Goal: Information Seeking & Learning: Learn about a topic

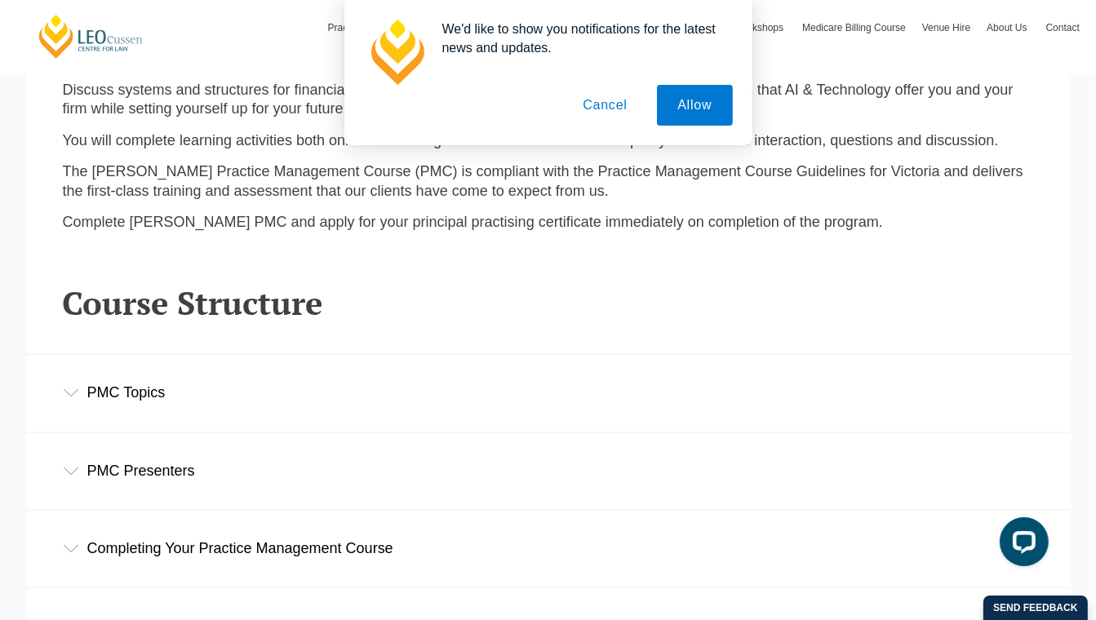
scroll to position [1958, 0]
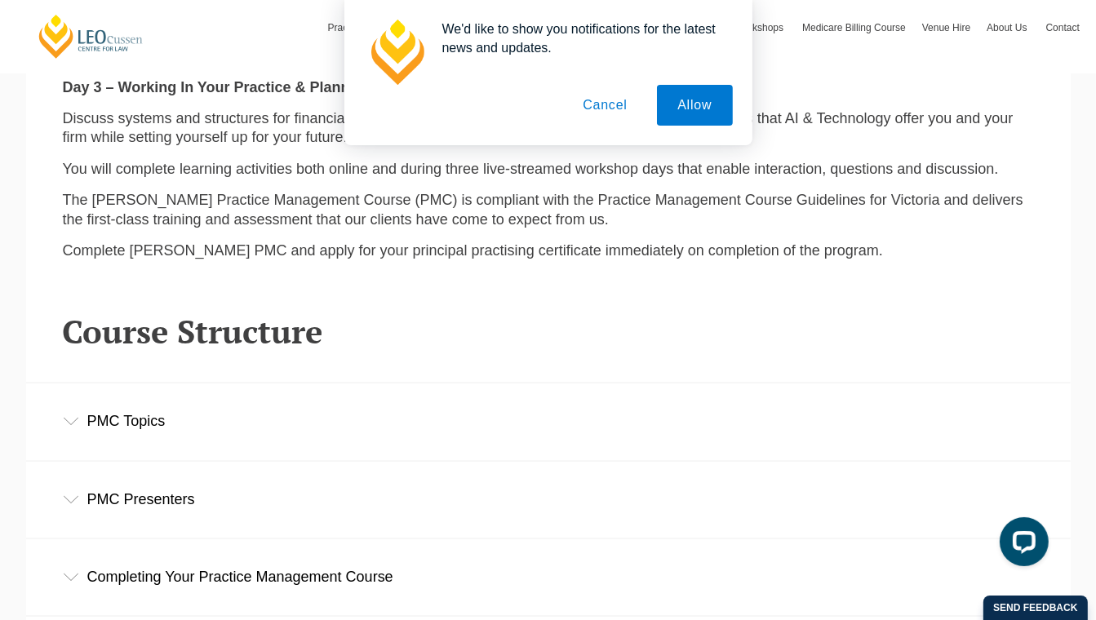
click at [312, 423] on div "PMC Topics" at bounding box center [548, 421] width 1044 height 76
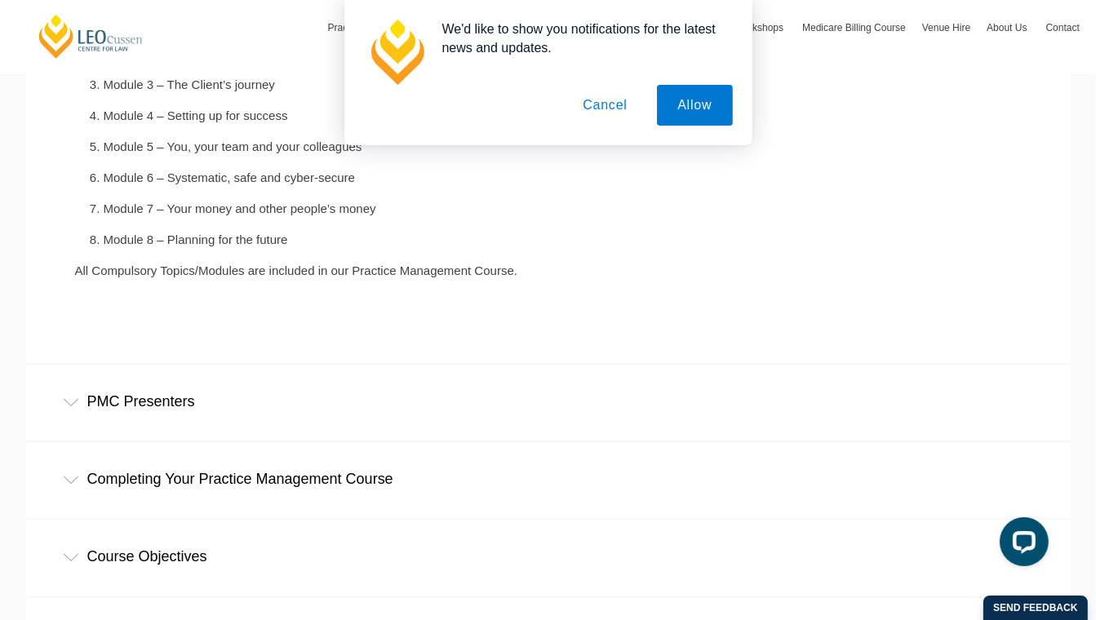
click at [256, 417] on div "PMC Presenters" at bounding box center [548, 403] width 1044 height 76
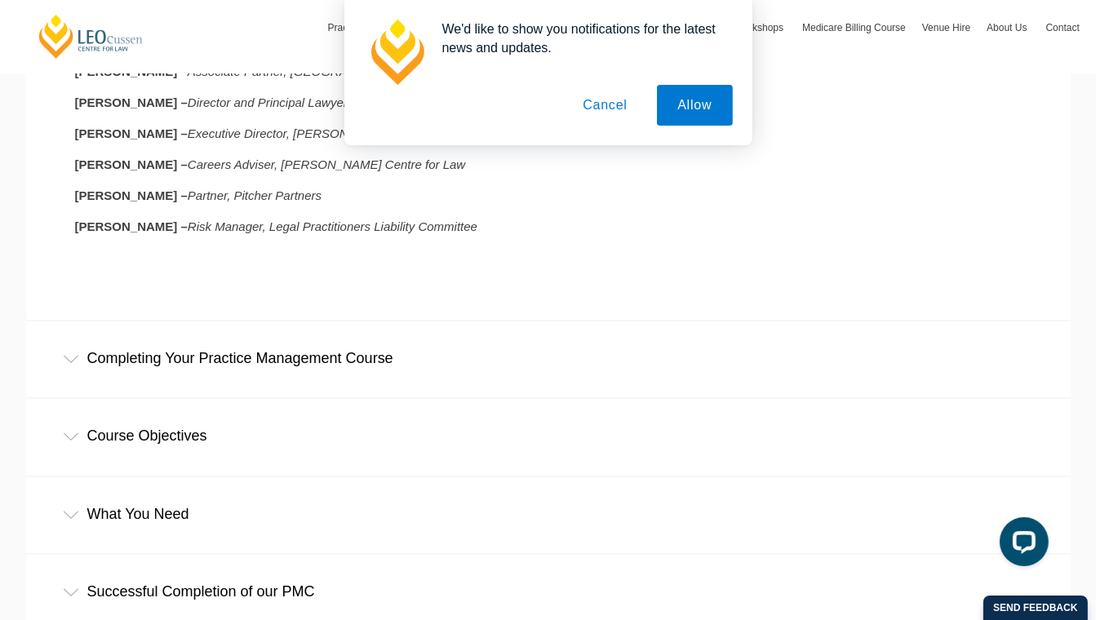
scroll to position [2937, 0]
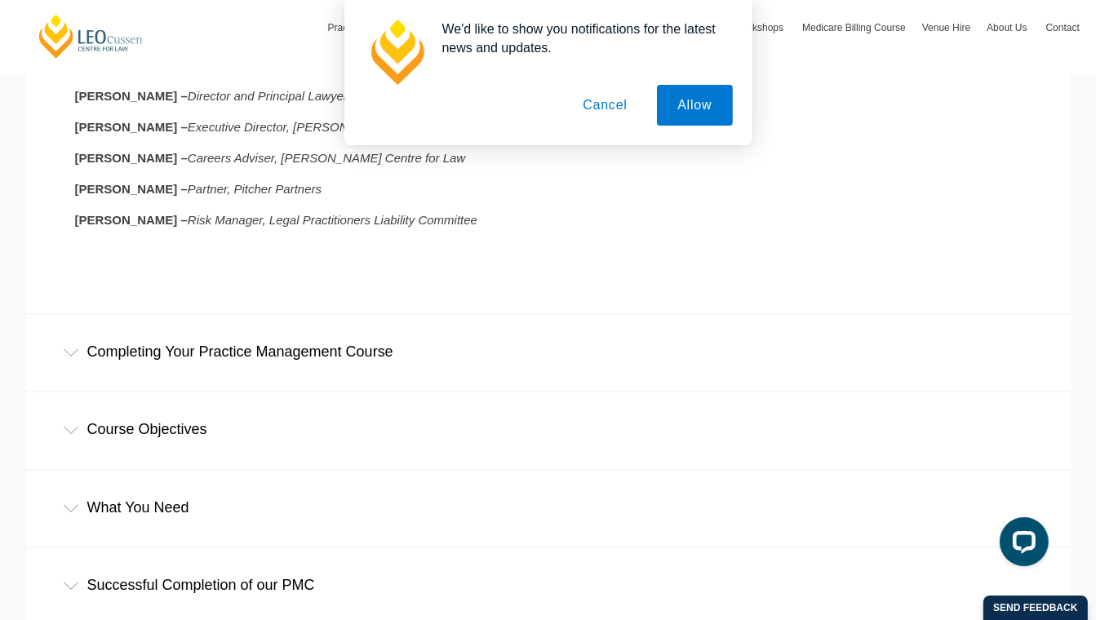
click at [272, 373] on div "Completing Your Practice Management Course" at bounding box center [548, 352] width 1044 height 76
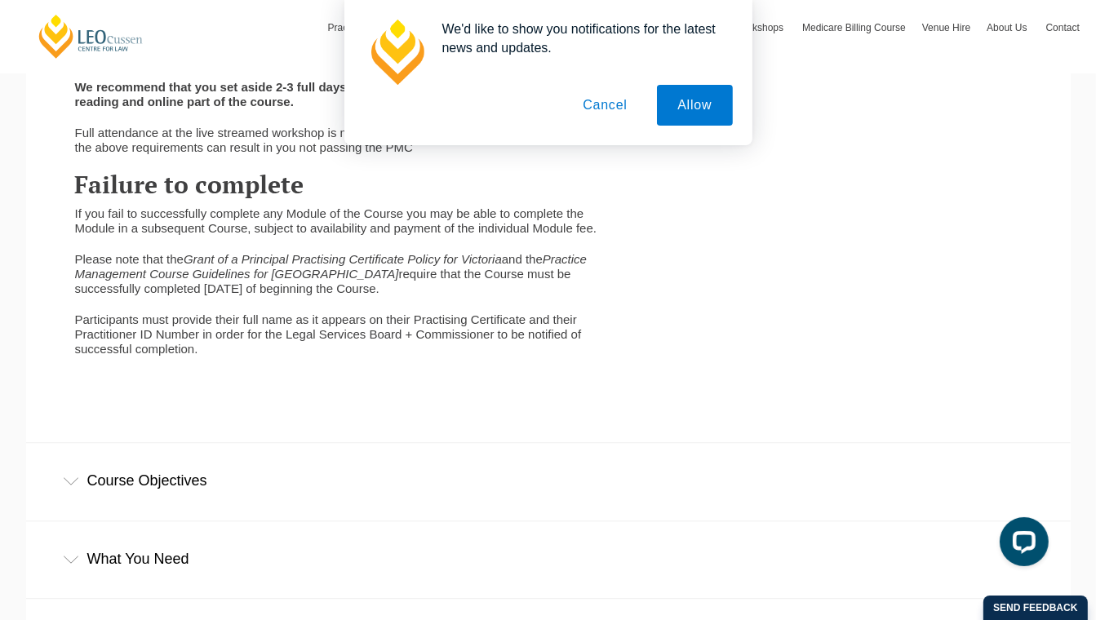
scroll to position [3671, 0]
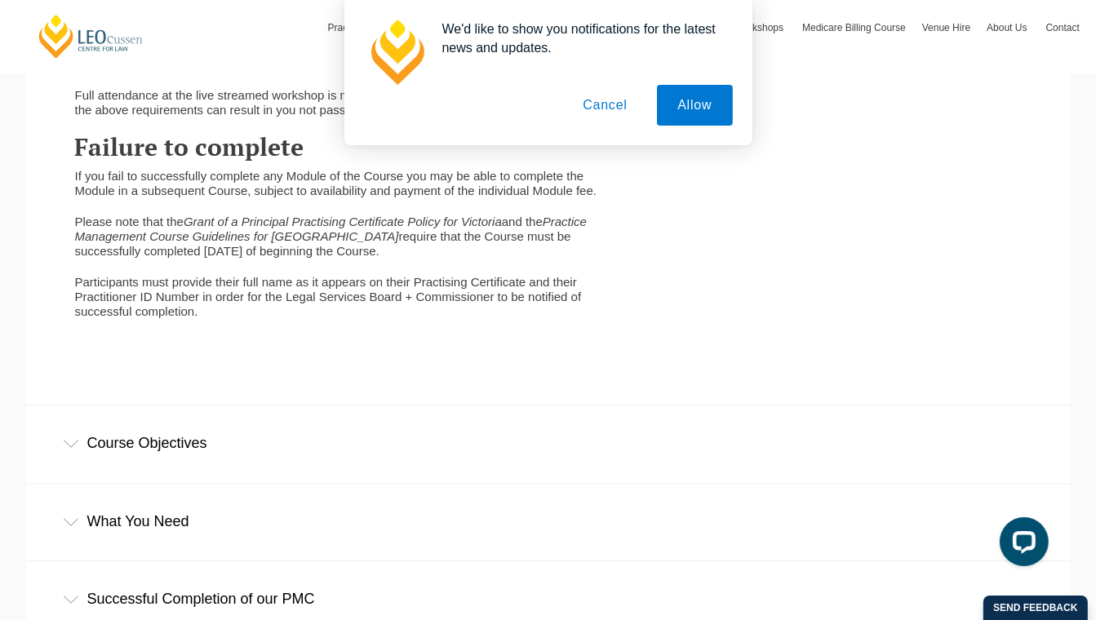
click at [230, 463] on div "Course Objectives" at bounding box center [548, 443] width 1044 height 76
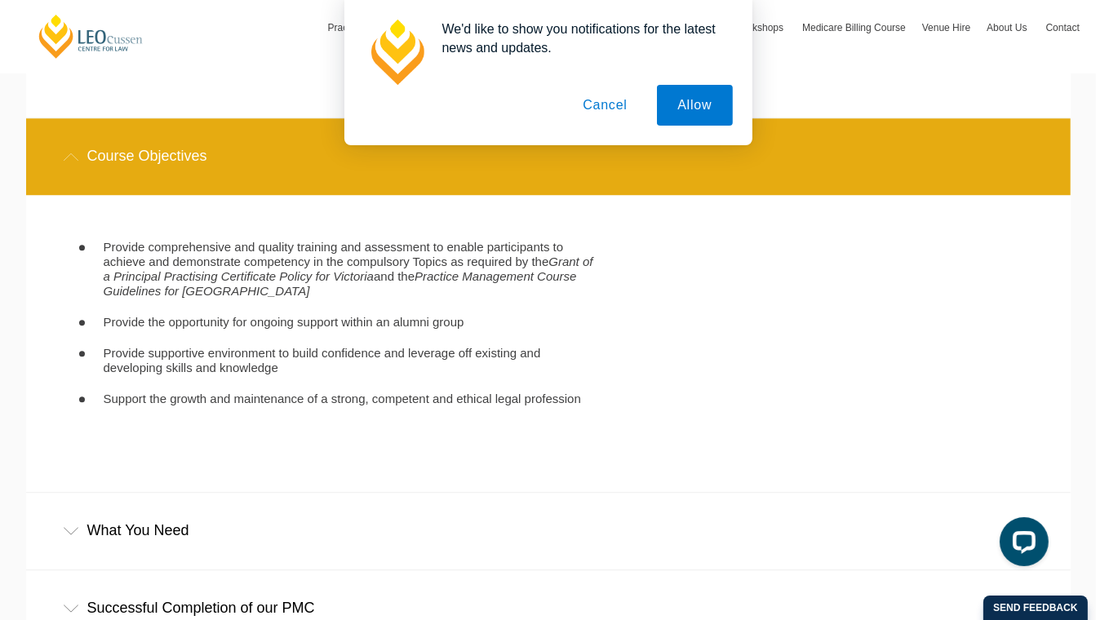
scroll to position [4079, 0]
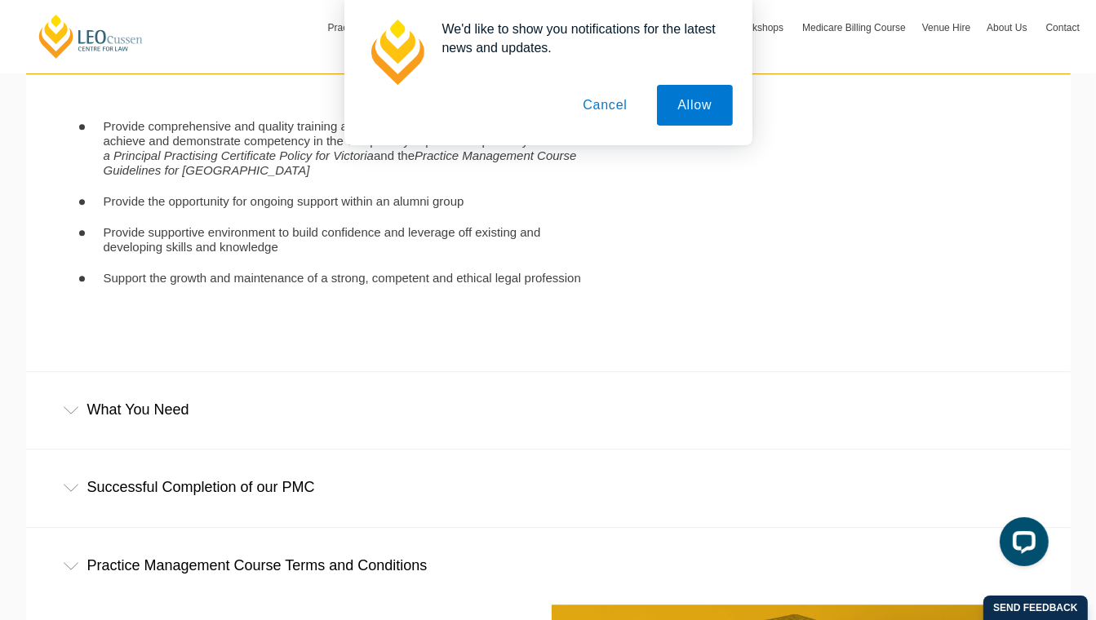
click at [229, 442] on div "What You Need" at bounding box center [548, 410] width 1044 height 76
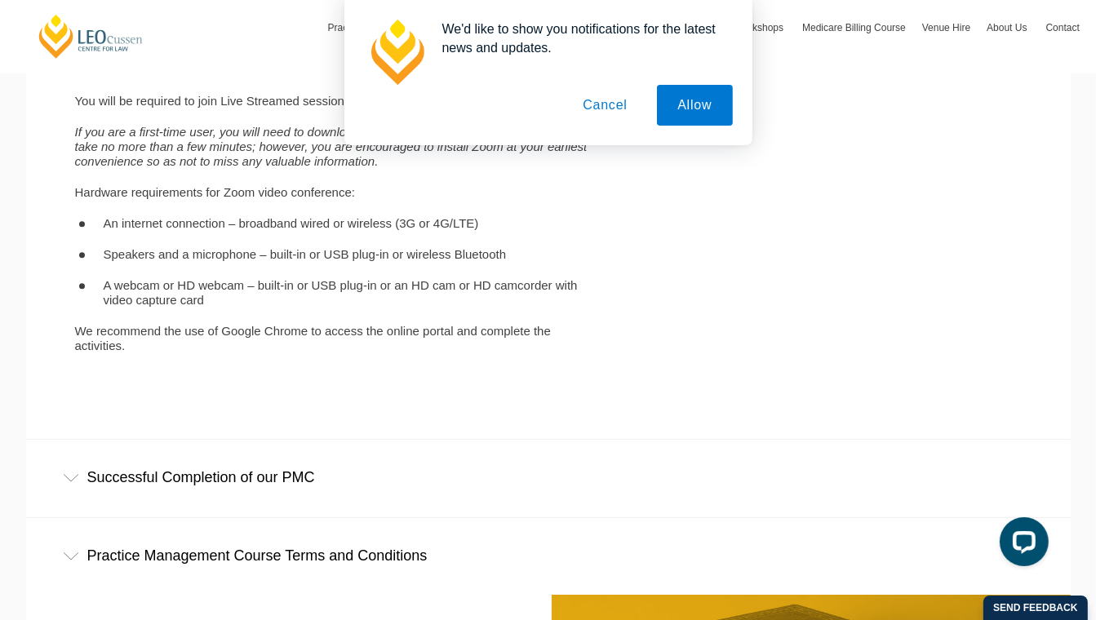
scroll to position [4650, 0]
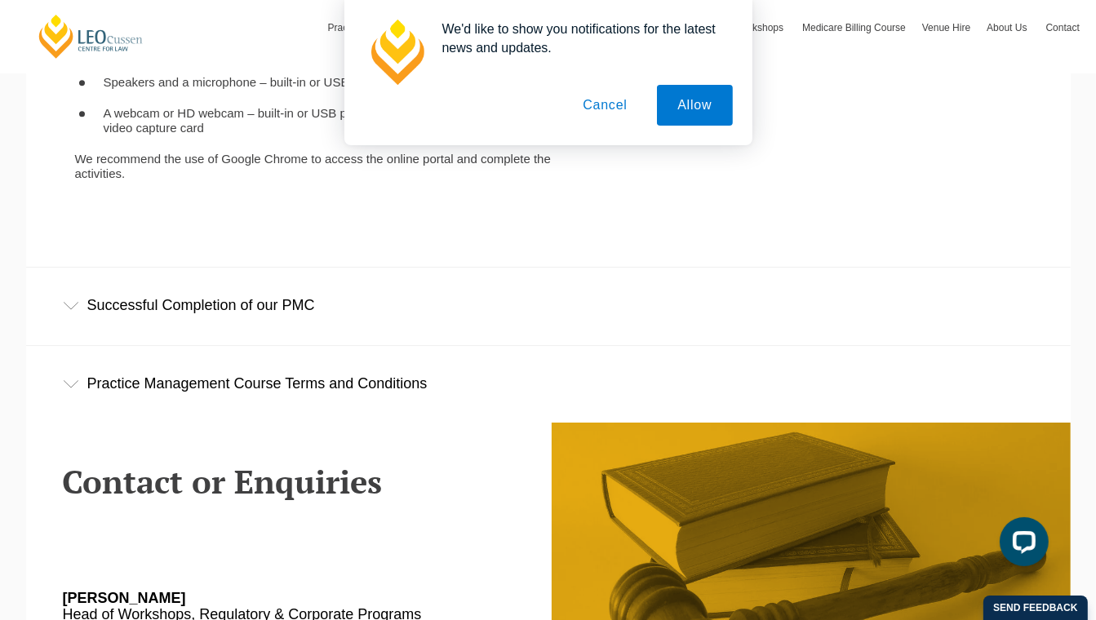
click at [235, 341] on div "Successful Completion of our PMC" at bounding box center [548, 306] width 1044 height 76
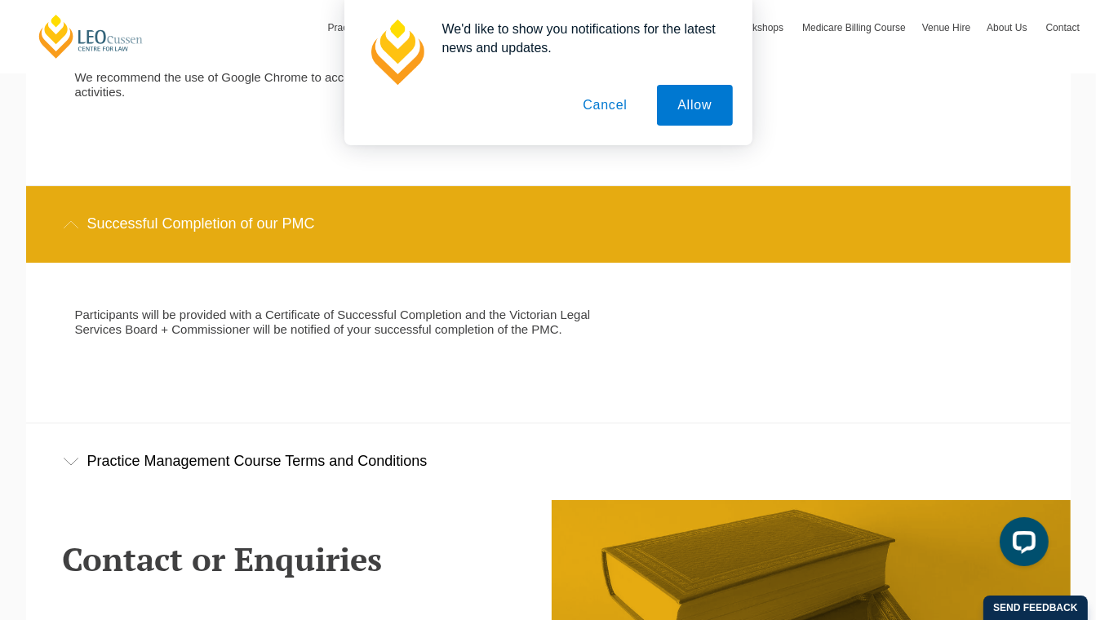
click at [287, 467] on div "Practice Management Course Terms and Conditions" at bounding box center [548, 461] width 1044 height 76
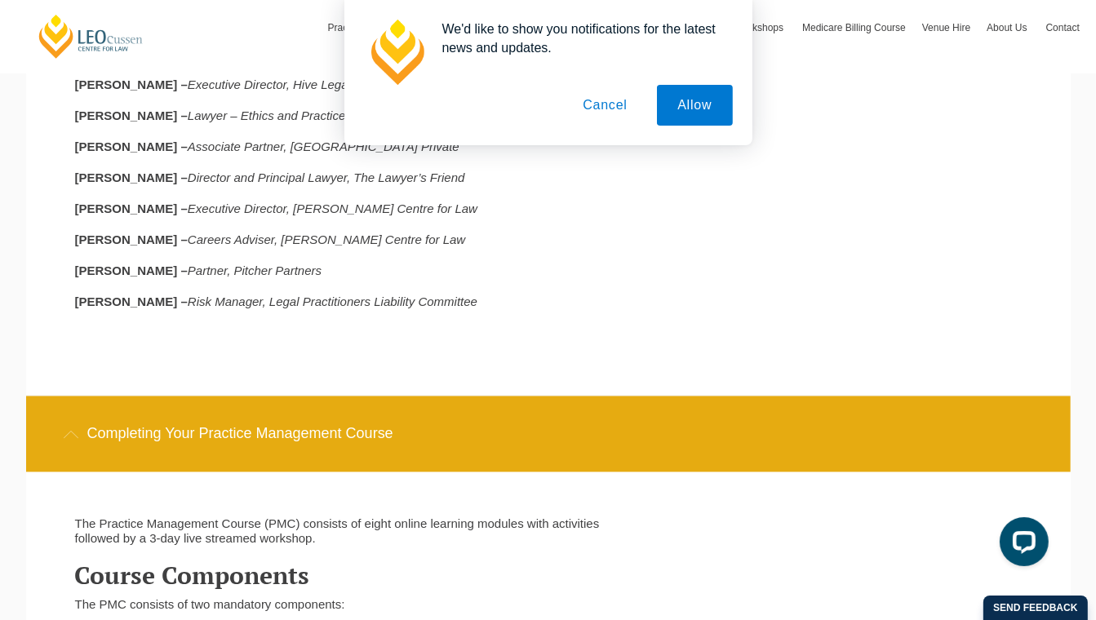
scroll to position [2284, 0]
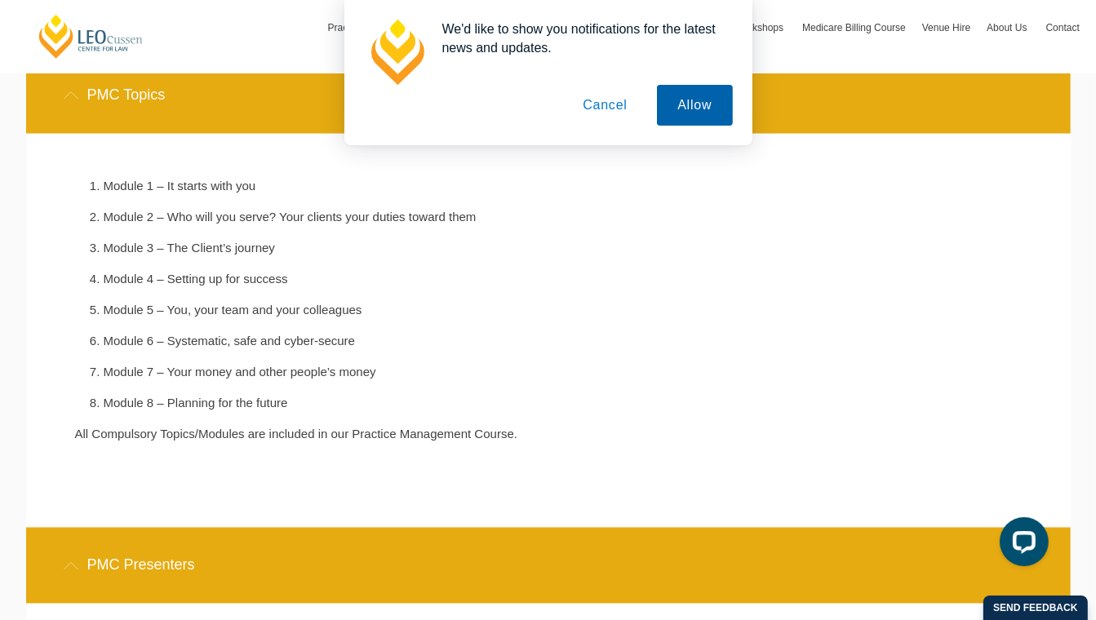
click at [698, 109] on button "Allow" at bounding box center [694, 105] width 75 height 41
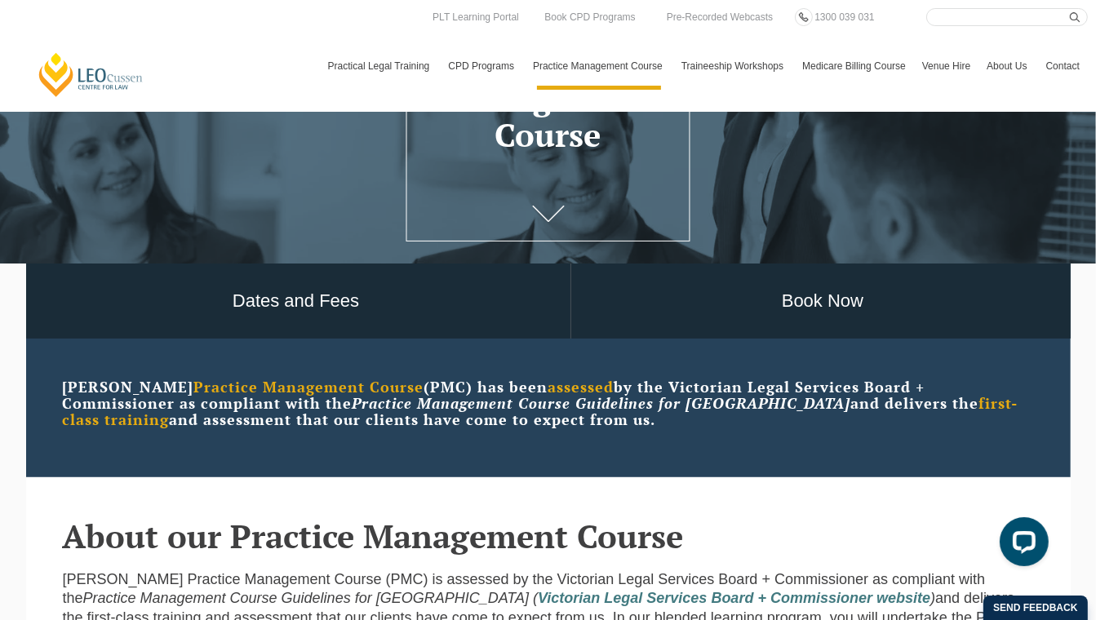
scroll to position [163, 0]
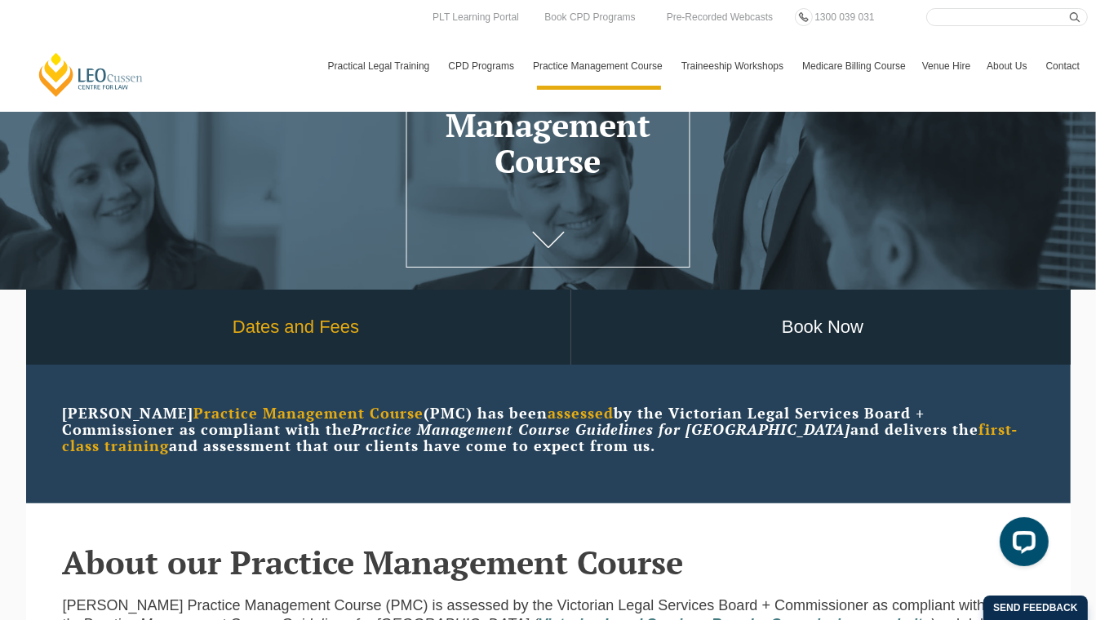
click at [421, 346] on link "Dates and Fees" at bounding box center [296, 328] width 548 height 76
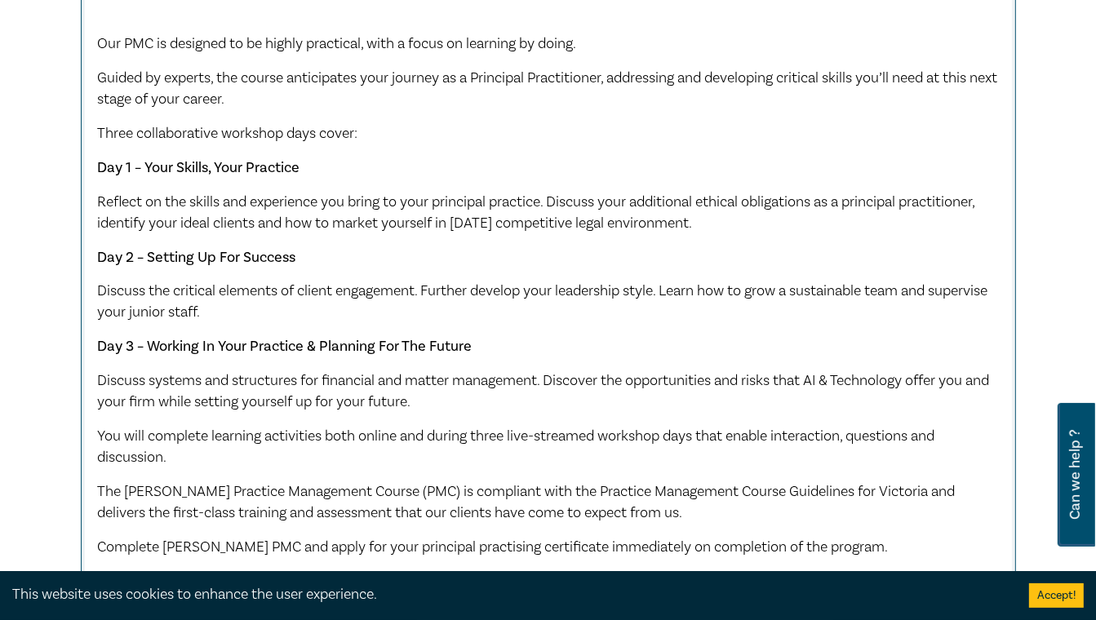
scroll to position [1142, 0]
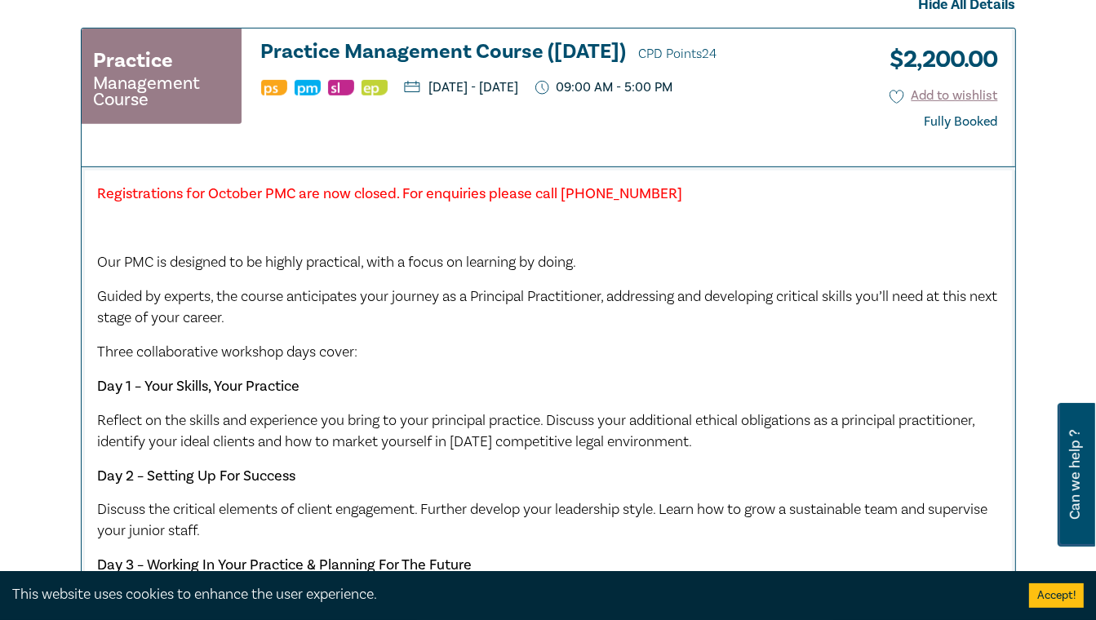
scroll to position [653, 0]
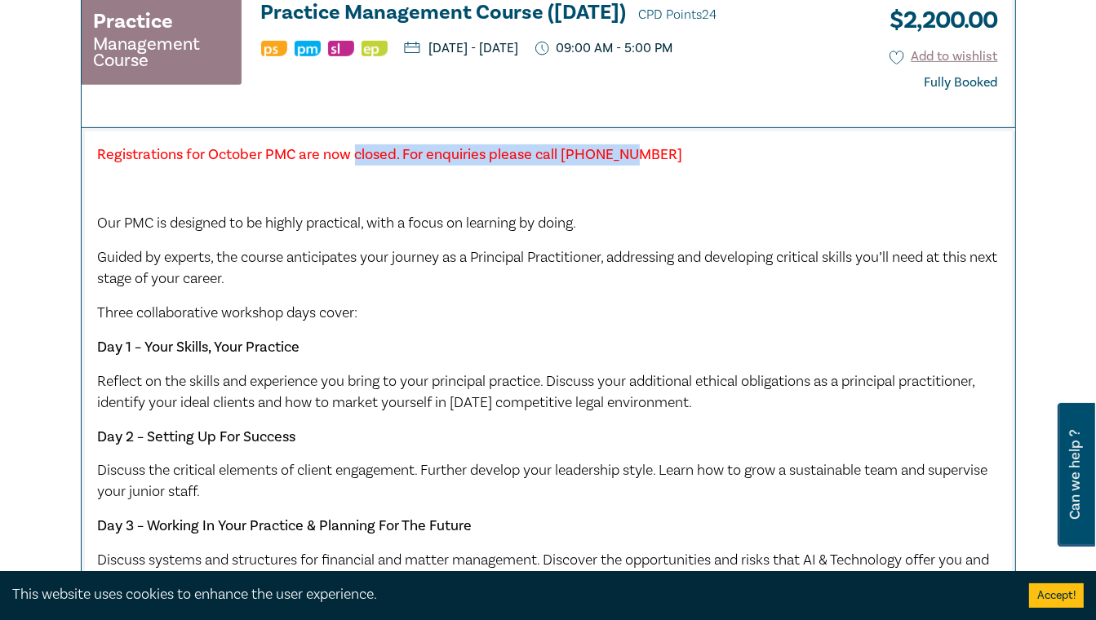
drag, startPoint x: 352, startPoint y: 162, endPoint x: 632, endPoint y: 143, distance: 281.3
click at [632, 143] on div "Registrations for October PMC are now closed. For enquiries please call 8621 78…" at bounding box center [548, 508] width 933 height 763
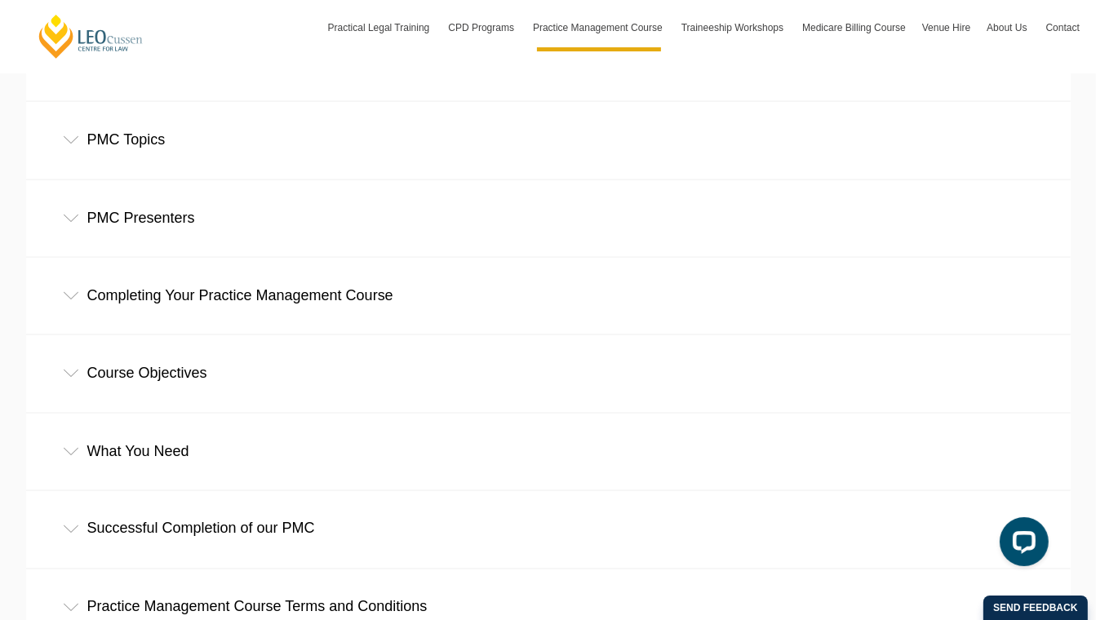
scroll to position [2203, 0]
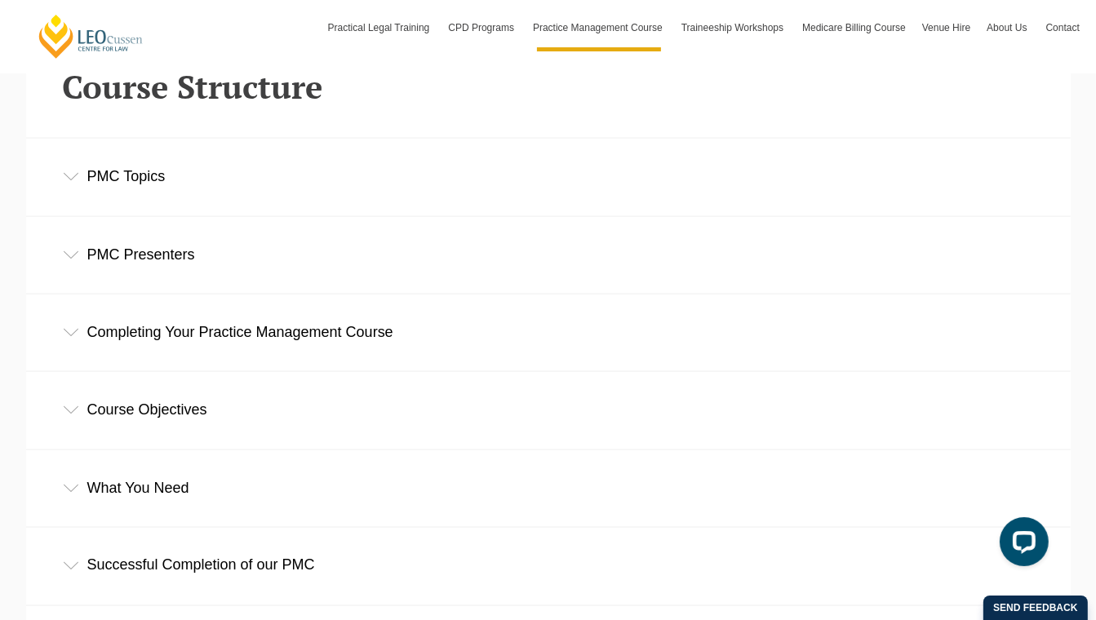
click at [258, 343] on div "Completing Your Practice Management Course" at bounding box center [548, 333] width 1044 height 76
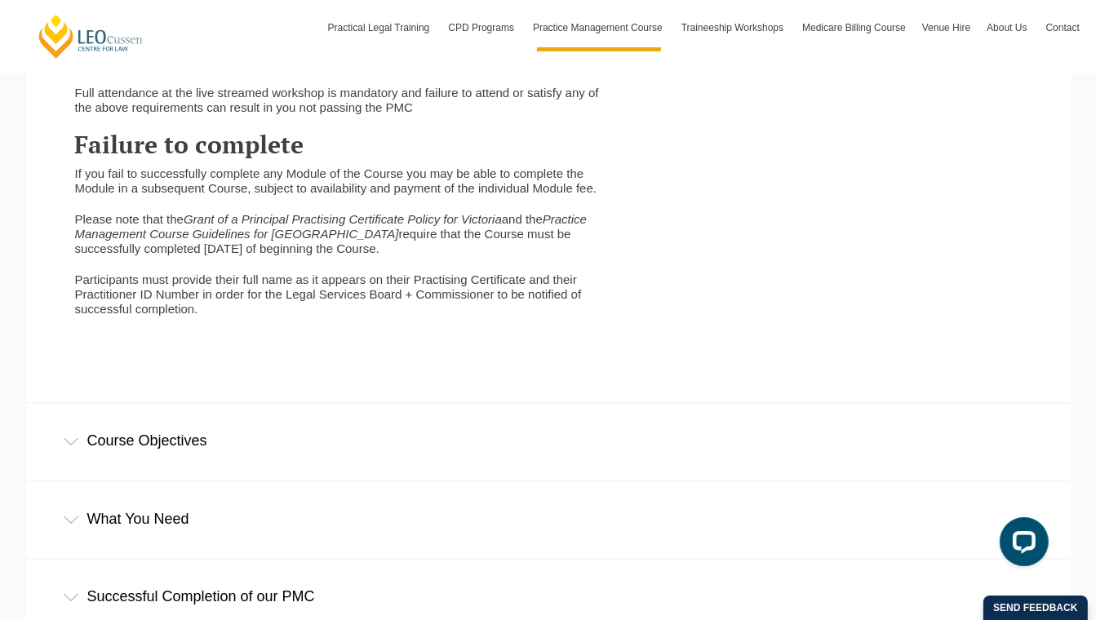
scroll to position [2937, 0]
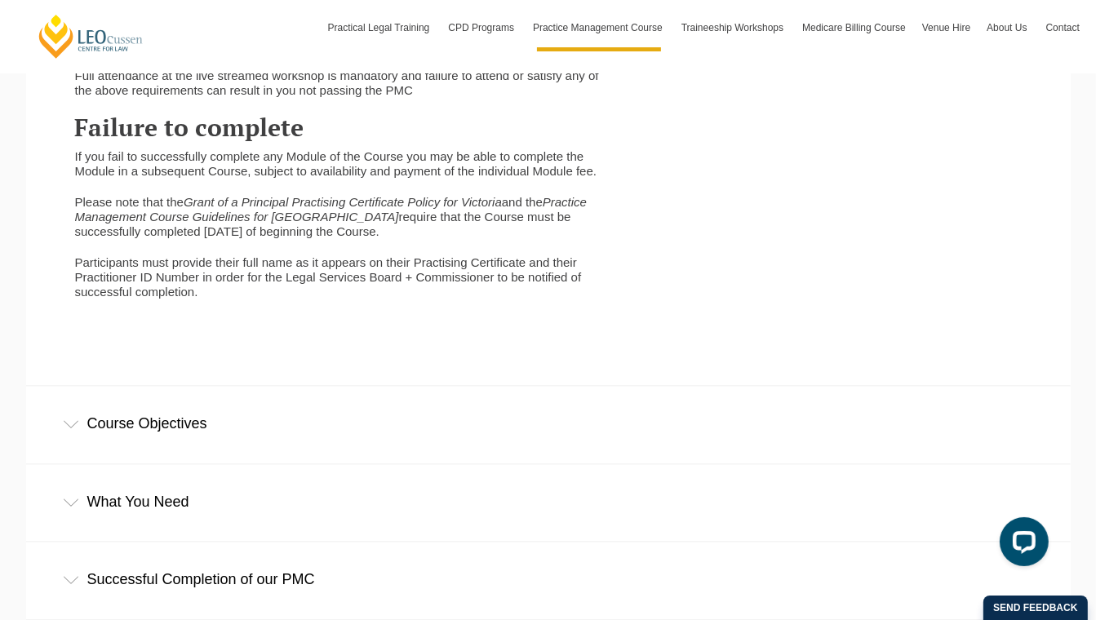
click at [147, 432] on div "Course Objectives" at bounding box center [548, 424] width 1044 height 76
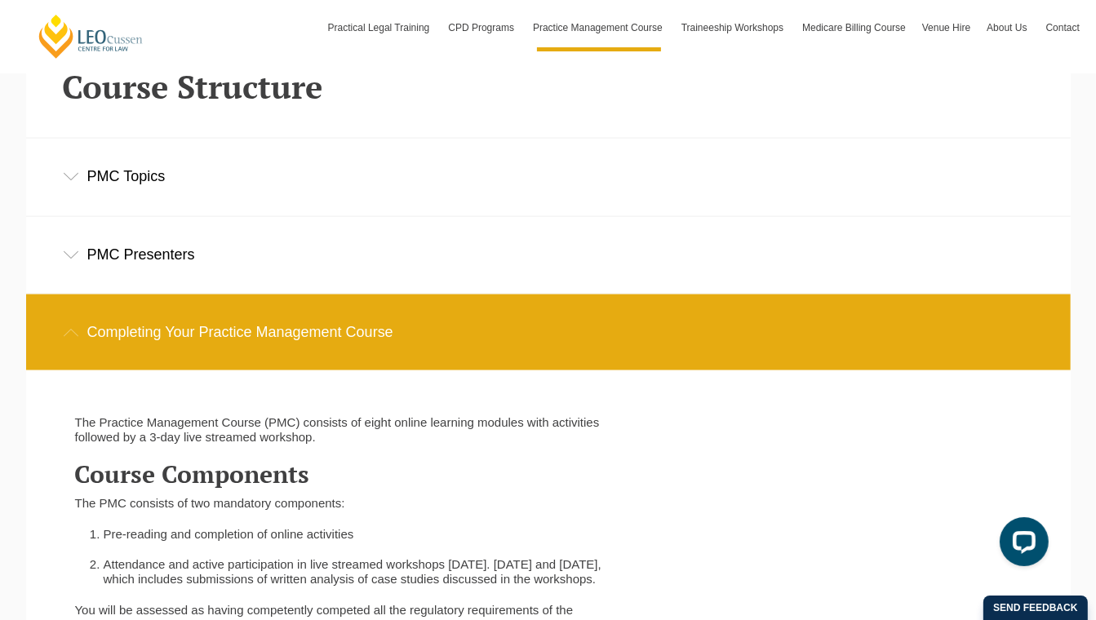
scroll to position [2121, 0]
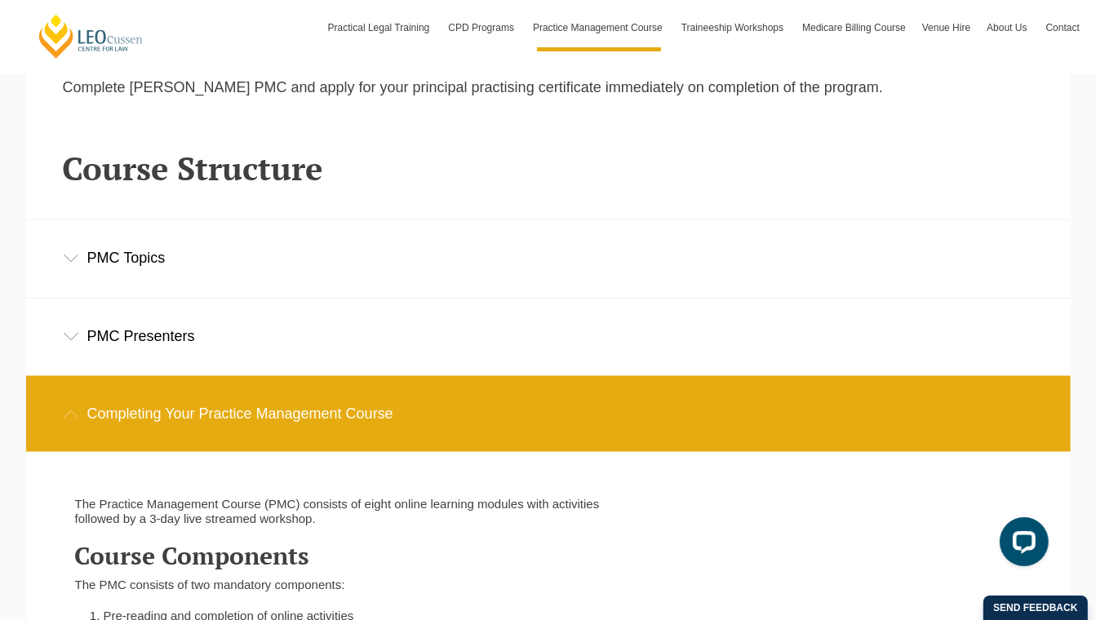
click at [85, 348] on div "PMC Presenters" at bounding box center [548, 337] width 1044 height 76
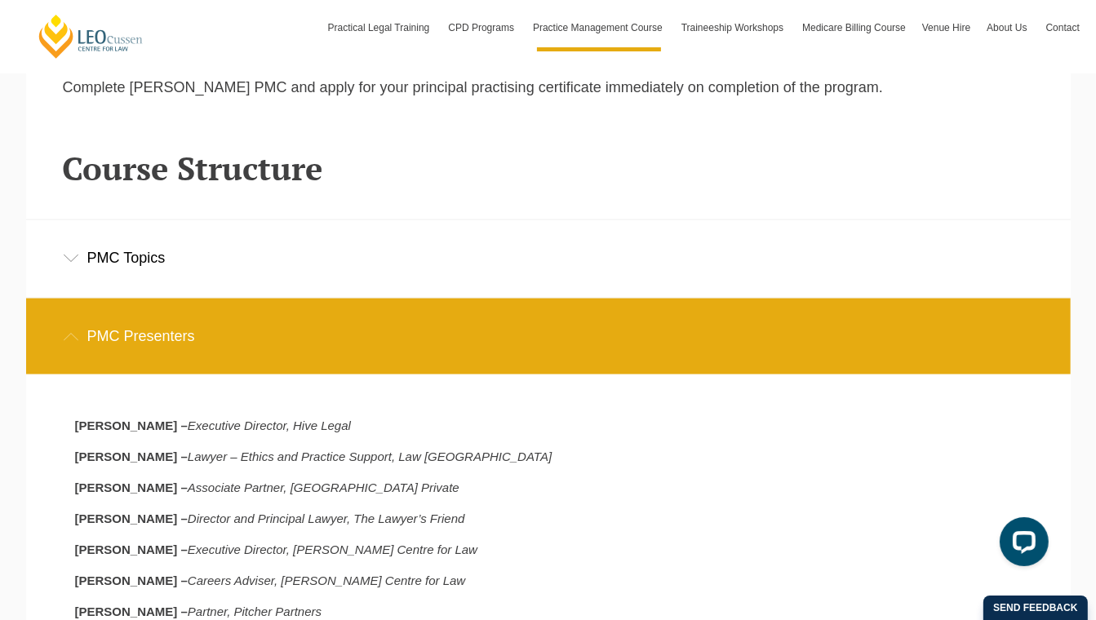
click at [113, 252] on div "PMC Topics" at bounding box center [548, 258] width 1044 height 76
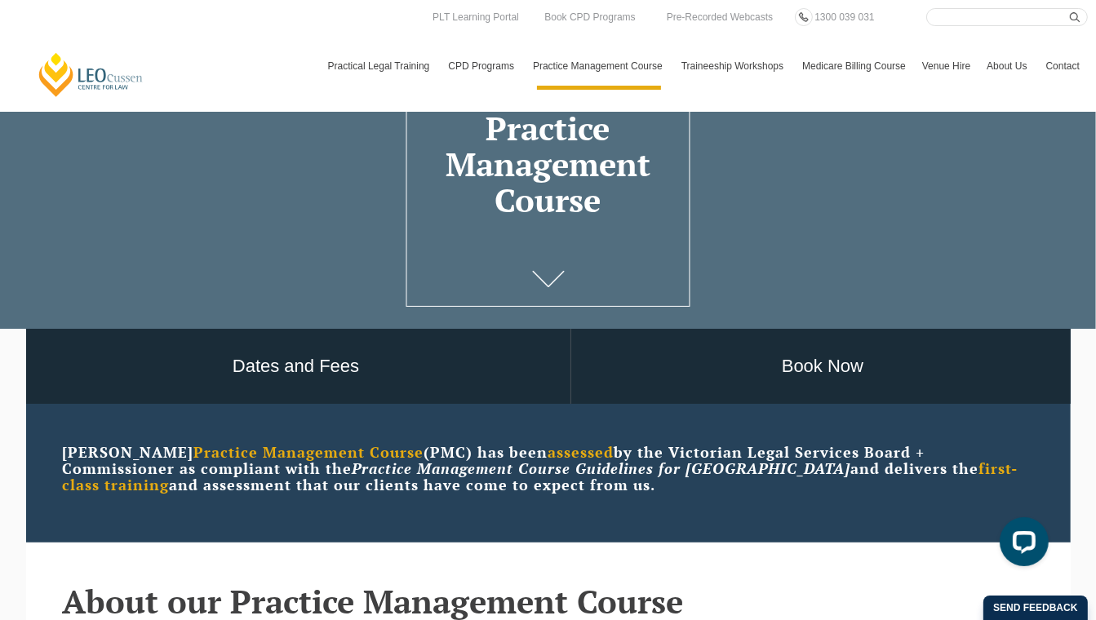
scroll to position [0, 0]
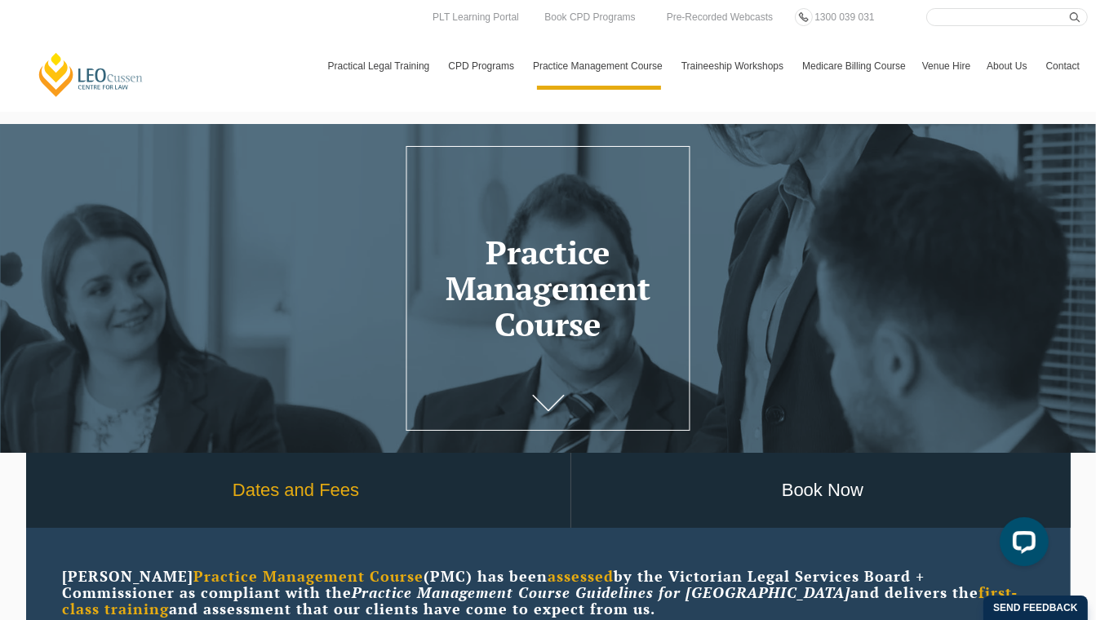
click at [297, 518] on link "Dates and Fees" at bounding box center [296, 491] width 548 height 76
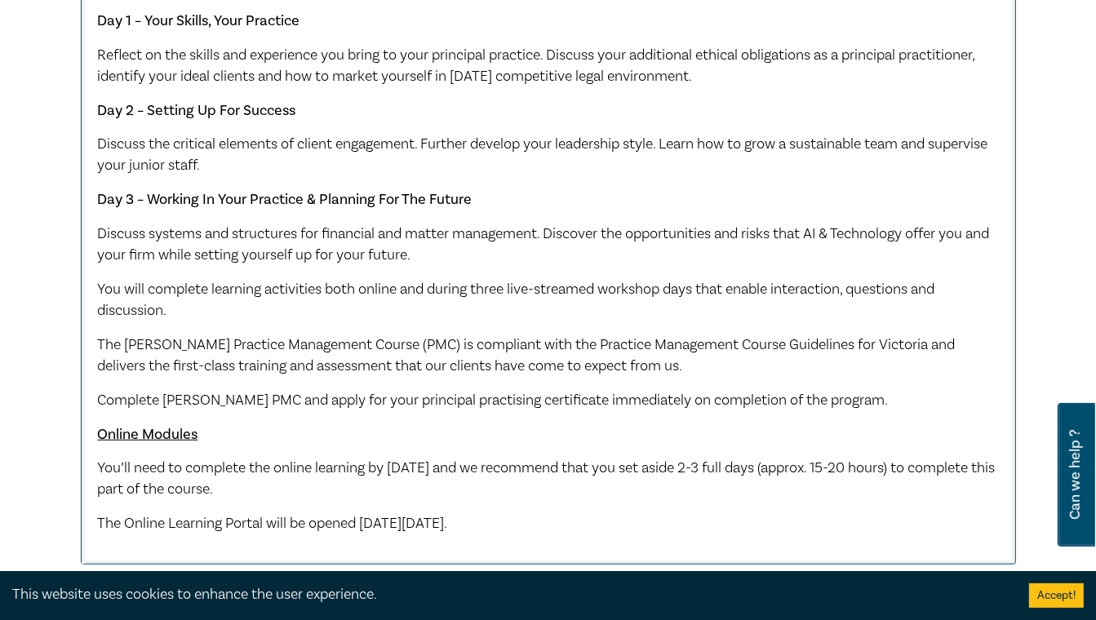
scroll to position [1061, 0]
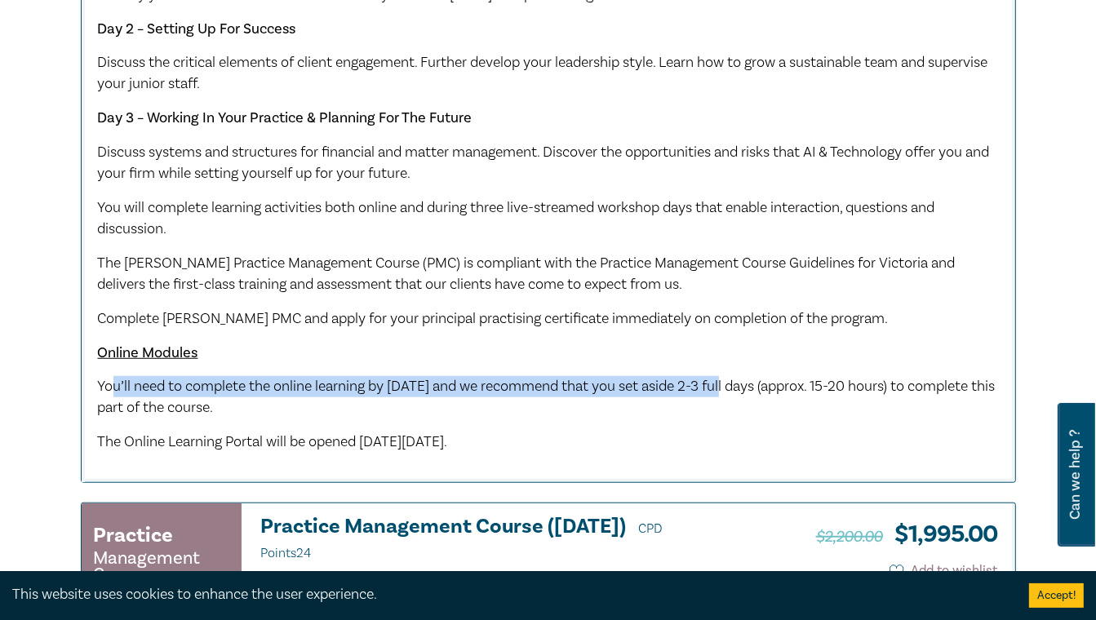
drag, startPoint x: 115, startPoint y: 387, endPoint x: 755, endPoint y: 396, distance: 639.7
click at [755, 396] on p "You’ll need to complete the online learning by [DATE] and we recommend that you…" at bounding box center [548, 397] width 901 height 42
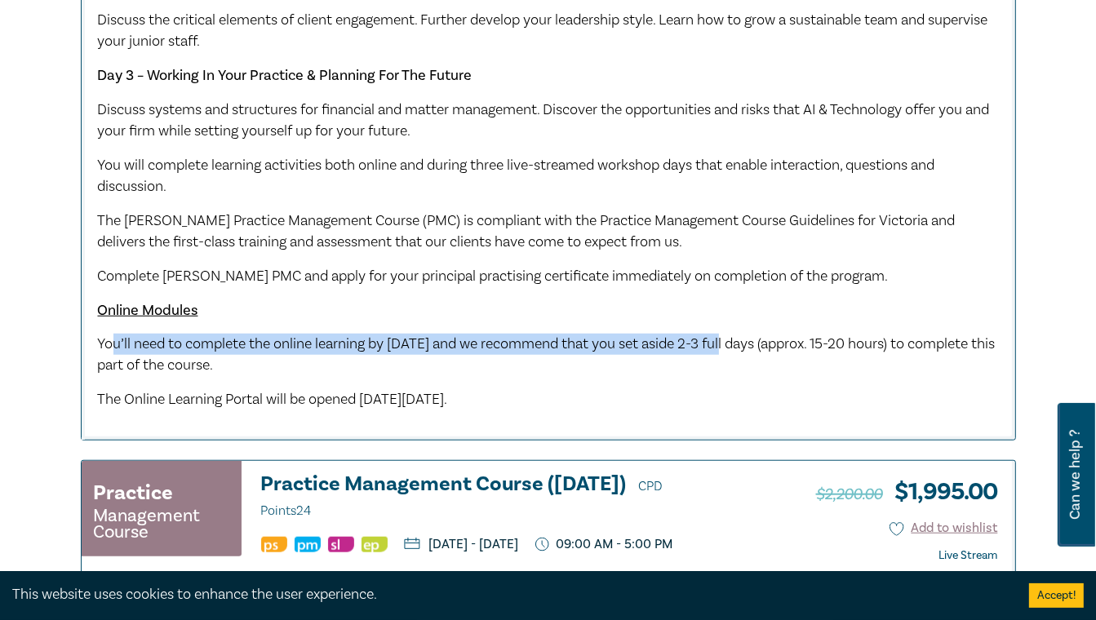
scroll to position [1142, 0]
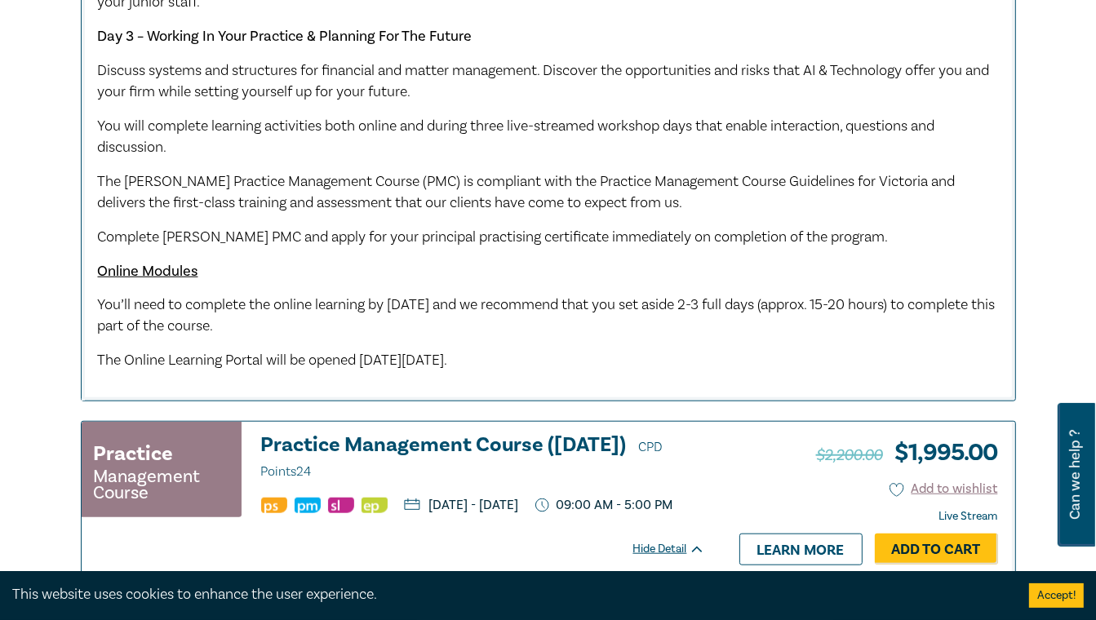
click at [354, 279] on p "Online Modules" at bounding box center [548, 271] width 901 height 21
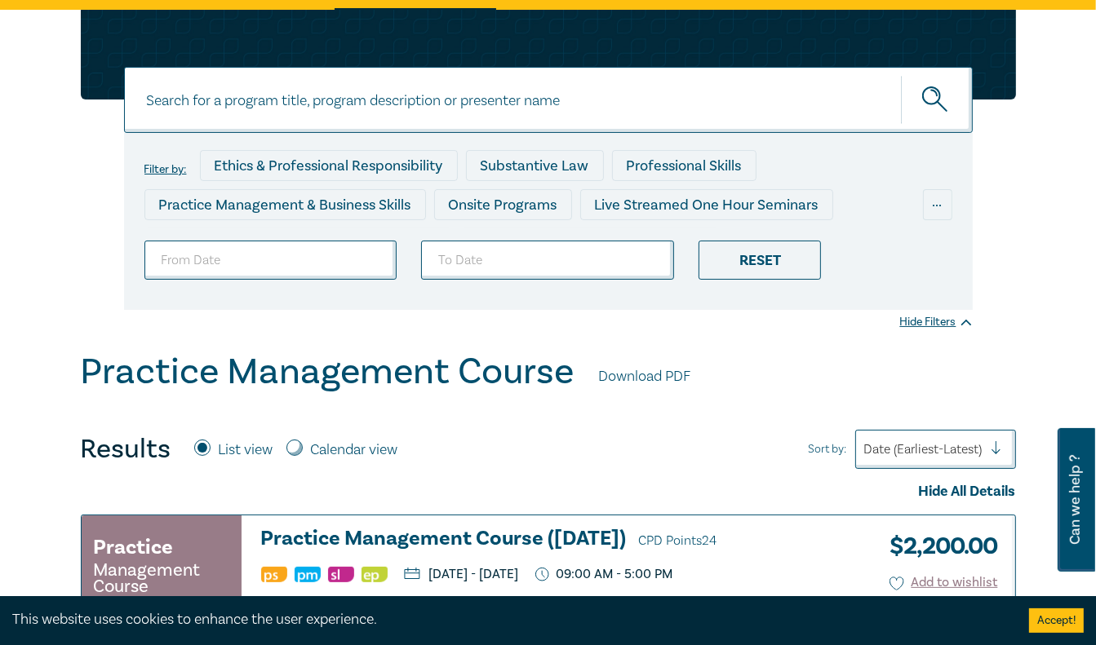
scroll to position [88, 0]
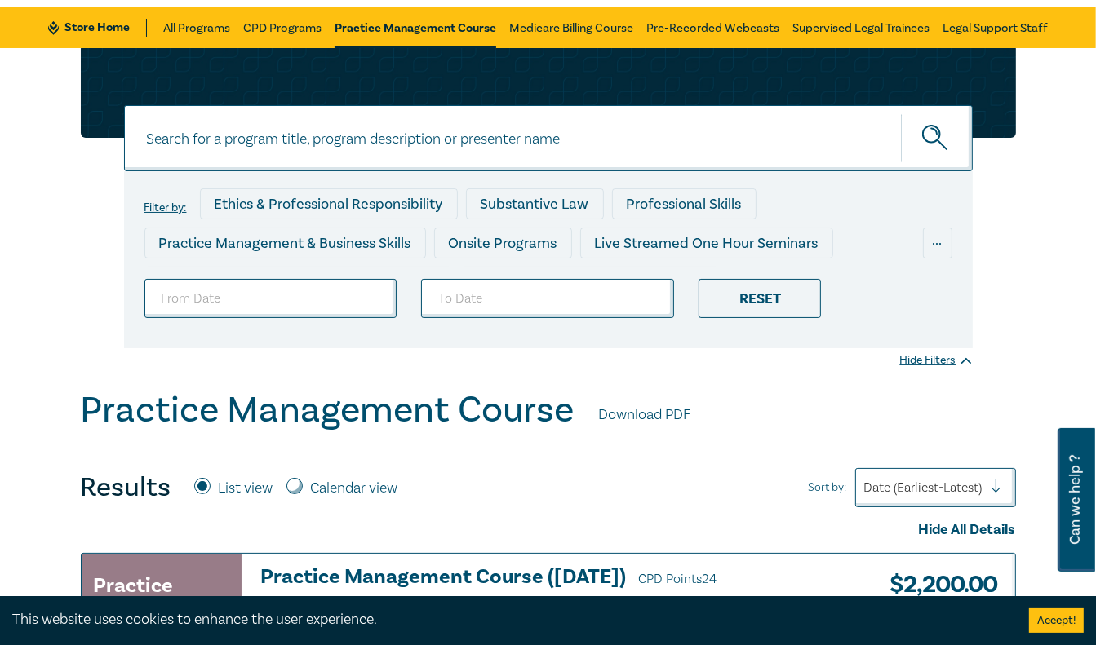
click at [1008, 286] on div "Filter by: Ethics & Professional Responsibility Substantive Law Professional Sk…" at bounding box center [548, 198] width 955 height 300
click at [976, 290] on div "Filter by: Ethics & Professional Responsibility Substantive Law Professional Sk…" at bounding box center [548, 198] width 955 height 300
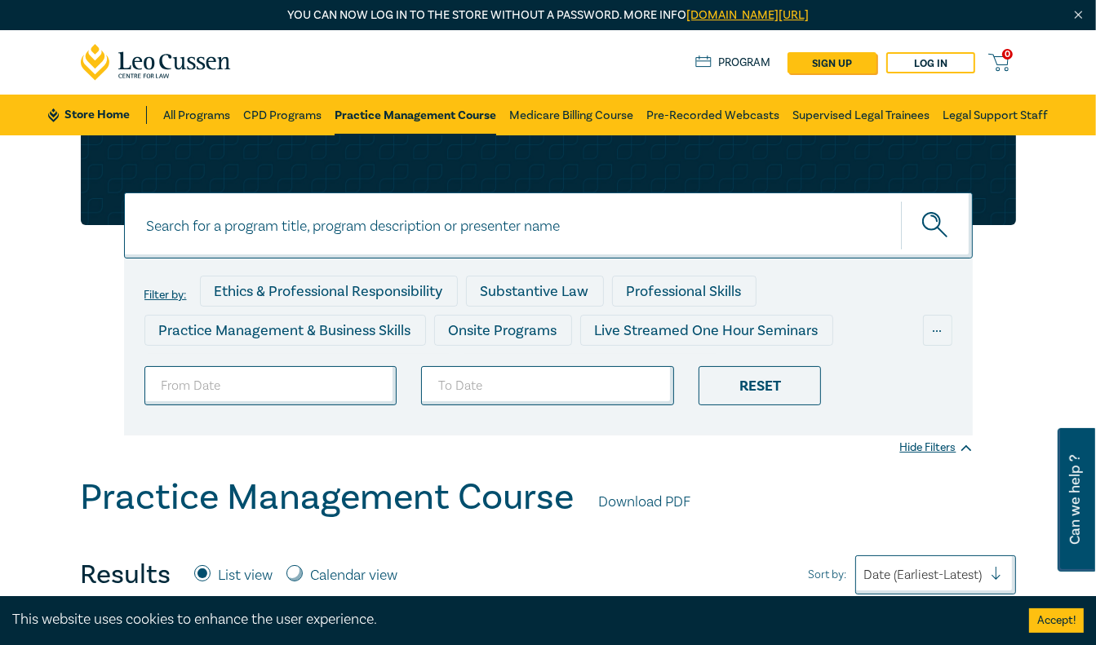
scroll to position [0, 0]
